Goal: Transaction & Acquisition: Download file/media

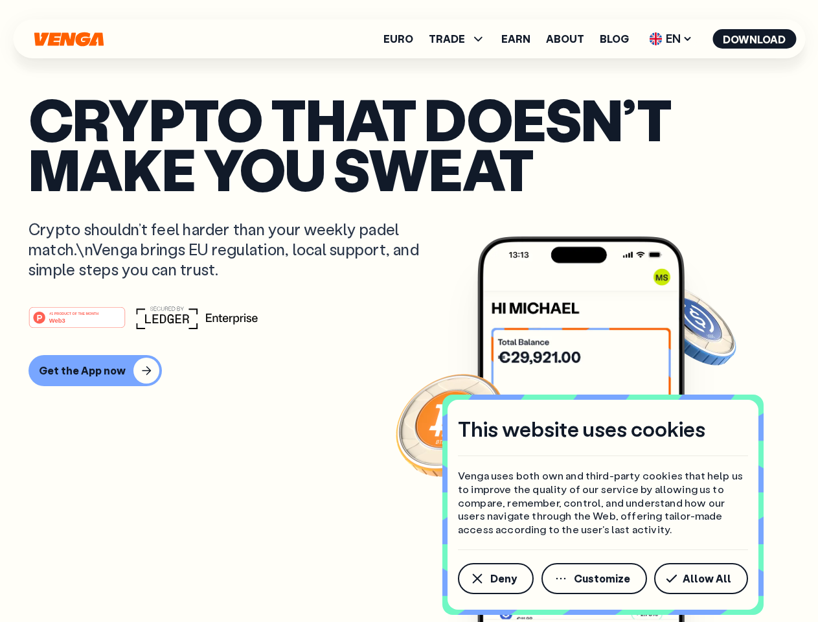
click at [409, 311] on div "#1 PRODUCT OF THE MONTH Web3" at bounding box center [409, 317] width 761 height 23
click at [495, 579] on span "Deny" at bounding box center [503, 578] width 27 height 10
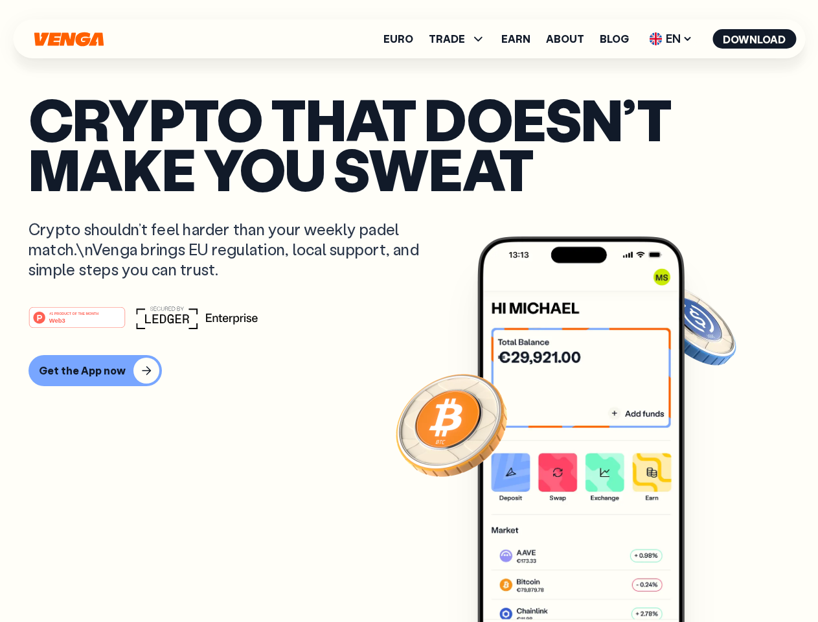
click at [595, 579] on img at bounding box center [580, 453] width 207 height 434
click at [704, 579] on article "Crypto that doesn’t make you sweat Crypto shouldn’t feel harder than your weekl…" at bounding box center [409, 337] width 761 height 486
click at [461, 39] on span "TRADE" at bounding box center [447, 39] width 36 height 10
click at [671, 39] on span "EN" at bounding box center [671, 39] width 52 height 21
click at [755, 39] on button "Download" at bounding box center [755, 38] width 84 height 19
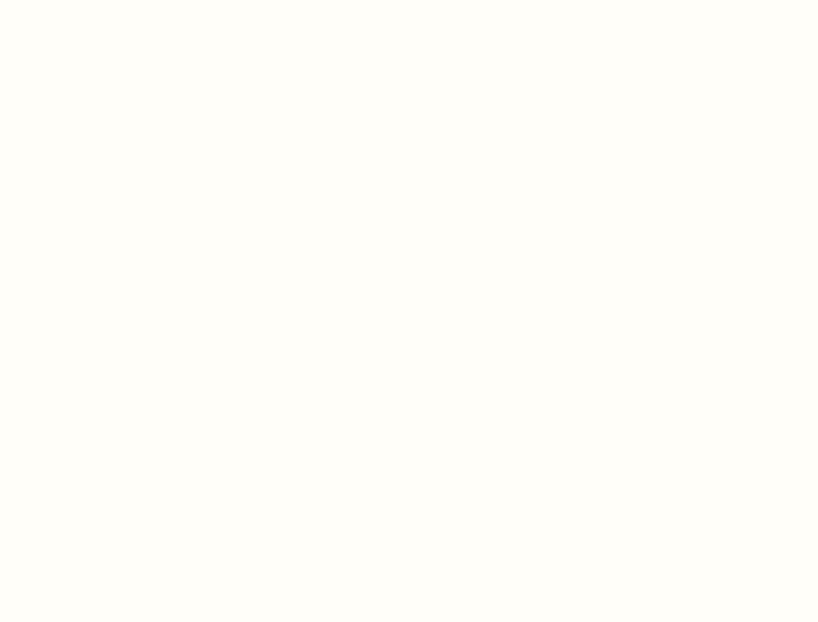
click at [93, 0] on html "This website uses cookies Venga uses both own and third-party cookies that help…" at bounding box center [409, 0] width 818 height 0
click at [79, 0] on html "This website uses cookies Venga uses both own and third-party cookies that help…" at bounding box center [409, 0] width 818 height 0
